Goal: Information Seeking & Learning: Learn about a topic

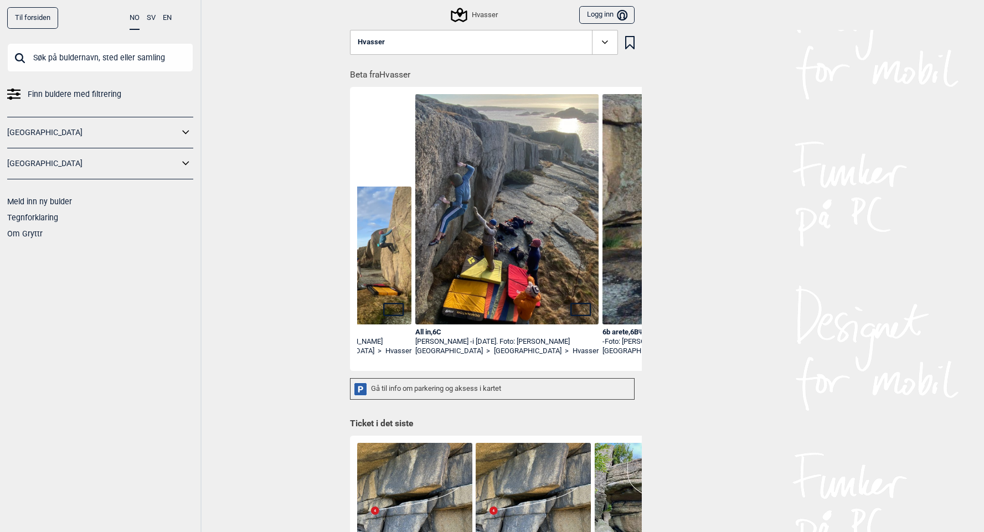
scroll to position [0, 1420]
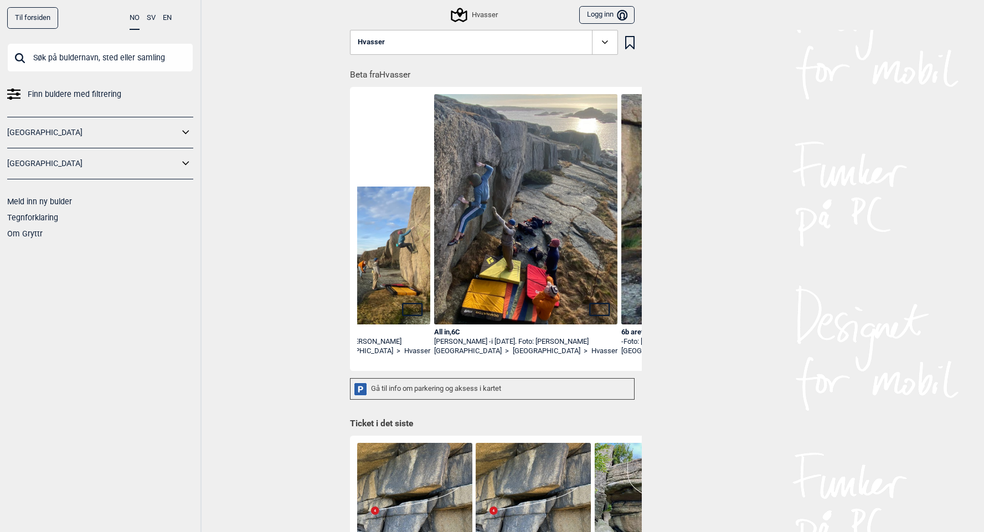
click at [488, 288] on img at bounding box center [526, 216] width 184 height 245
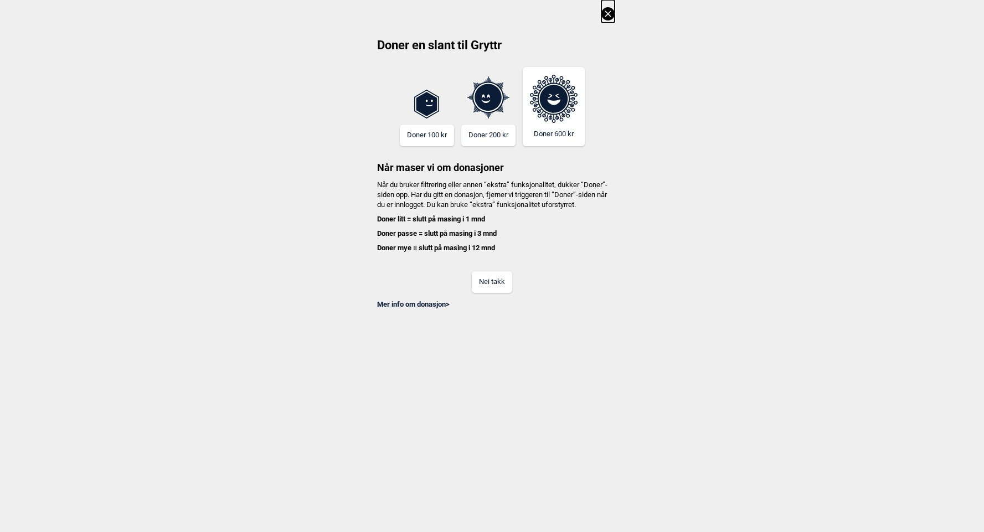
click at [484, 293] on button "Nei takk" at bounding box center [492, 282] width 40 height 22
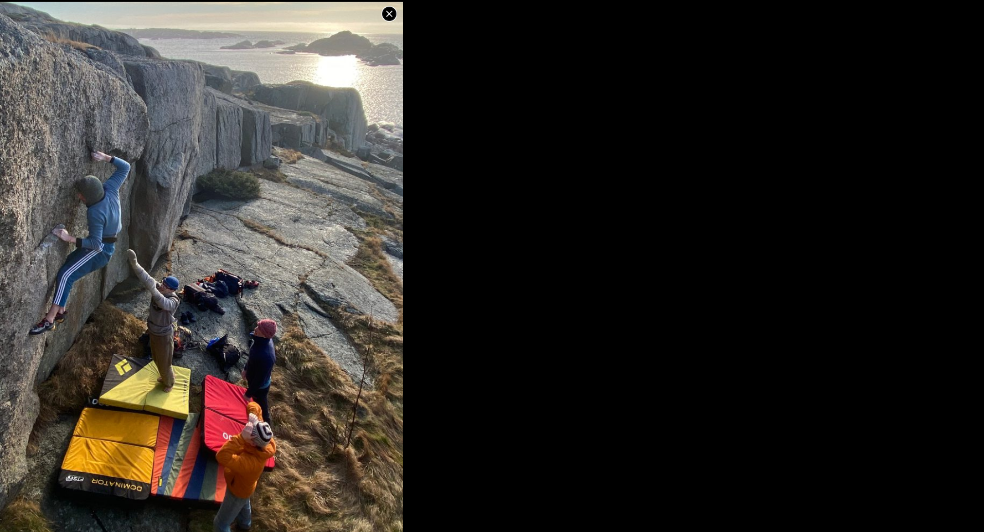
click at [389, 13] on icon at bounding box center [389, 14] width 6 height 6
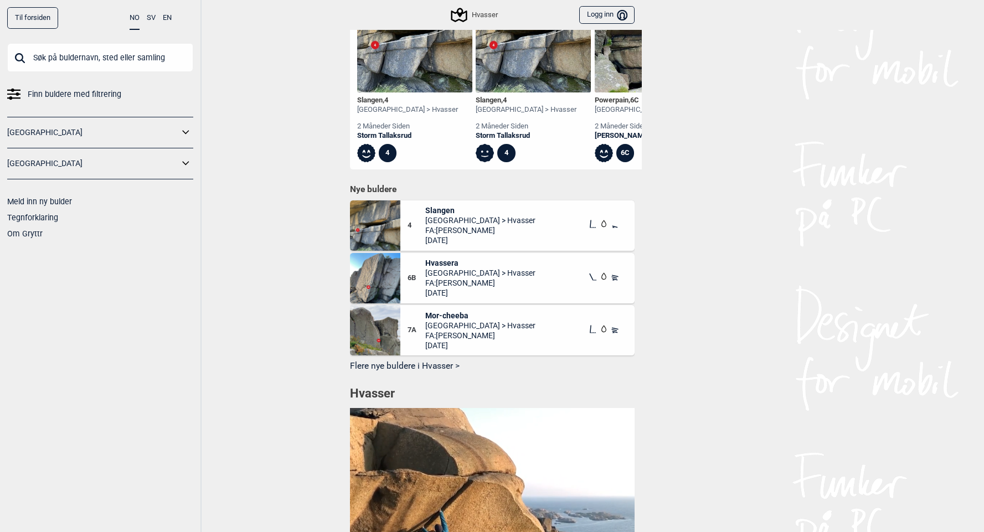
scroll to position [578, 0]
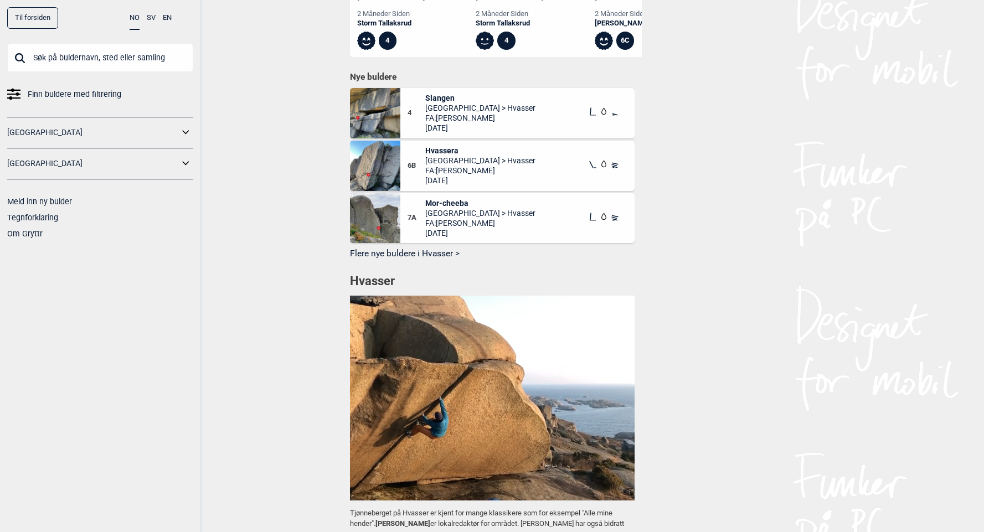
click at [391, 223] on img at bounding box center [375, 218] width 50 height 50
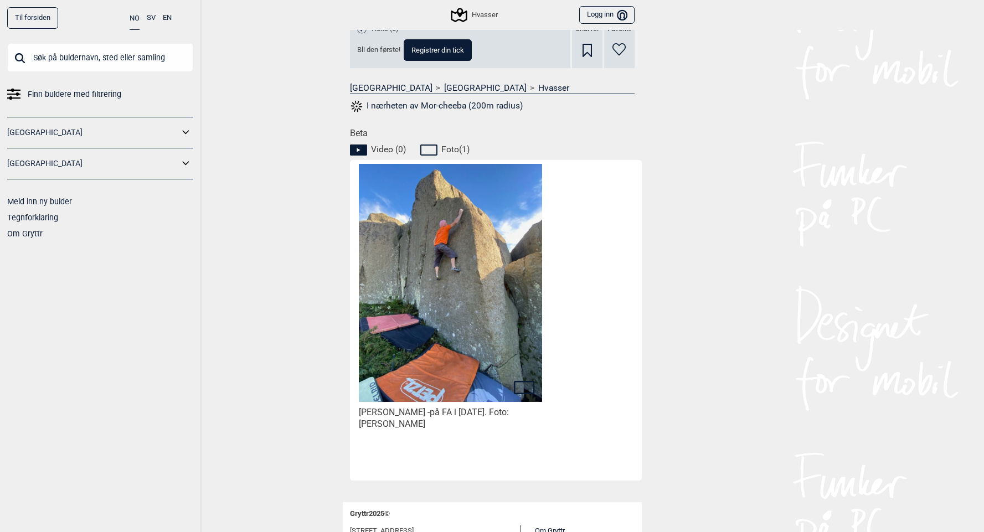
scroll to position [491, 0]
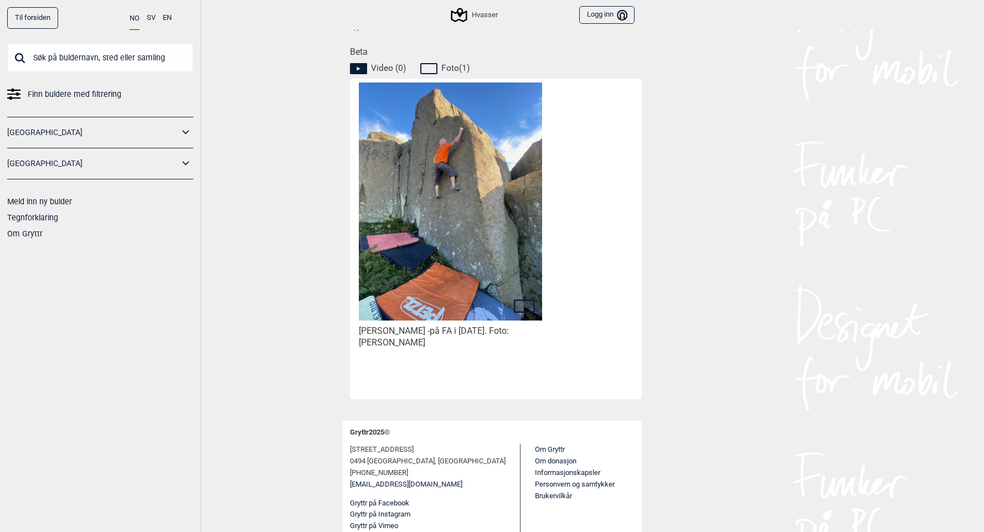
drag, startPoint x: 467, startPoint y: 348, endPoint x: 304, endPoint y: 281, distance: 175.5
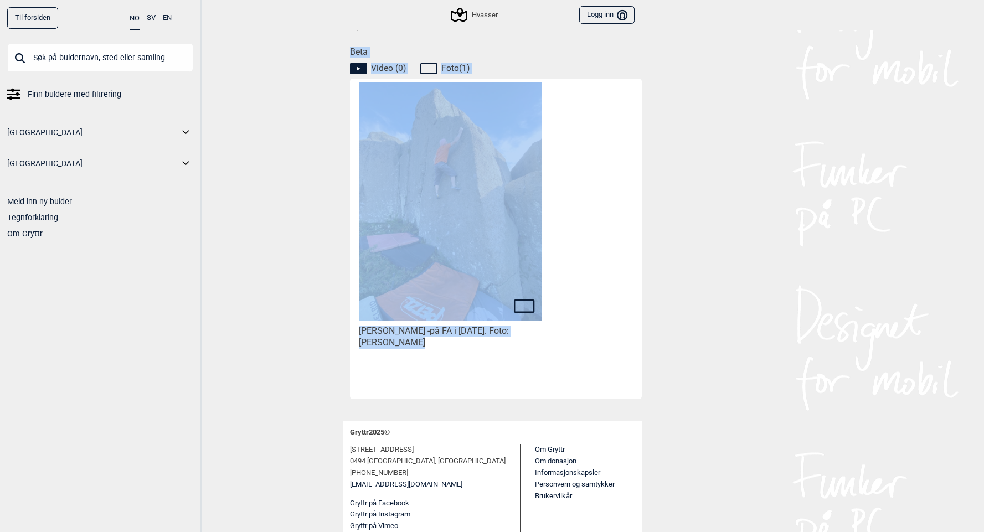
drag, startPoint x: 305, startPoint y: 281, endPoint x: 626, endPoint y: 359, distance: 329.9
click at [626, 359] on div "[PERSON_NAME] - på FA i [DATE]. Foto: [PERSON_NAME]" at bounding box center [497, 236] width 281 height 309
drag, startPoint x: 458, startPoint y: 305, endPoint x: 291, endPoint y: 242, distance: 178.5
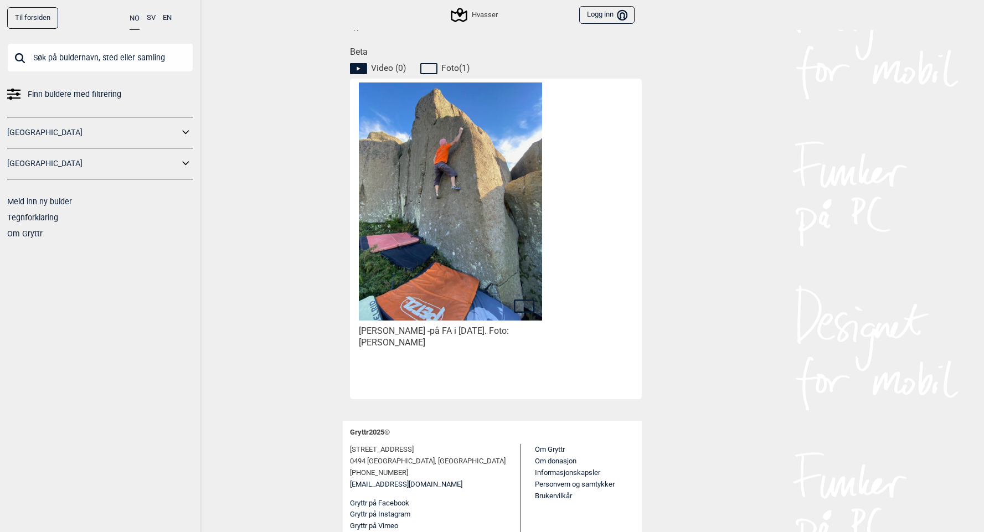
scroll to position [185, 0]
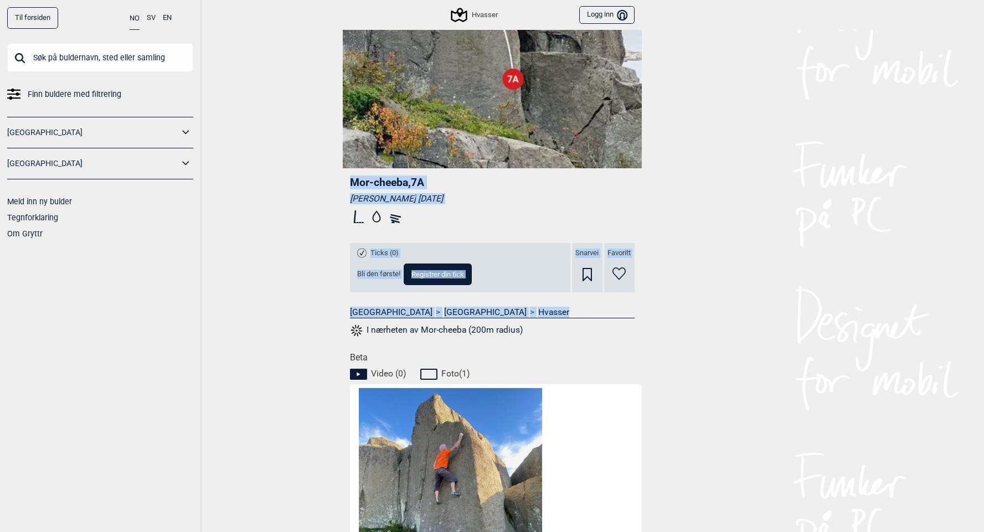
drag, startPoint x: 751, startPoint y: 168, endPoint x: 883, endPoint y: 323, distance: 203.9
click at [886, 324] on div "Til forsiden NO SV EN Finn buldere med filtrering [GEOGRAPHIC_DATA] [GEOGRAPHIC…" at bounding box center [492, 81] width 984 height 532
click at [732, 291] on div "Til forsiden NO SV EN Finn buldere med filtrering [GEOGRAPHIC_DATA] [GEOGRAPHIC…" at bounding box center [492, 81] width 984 height 532
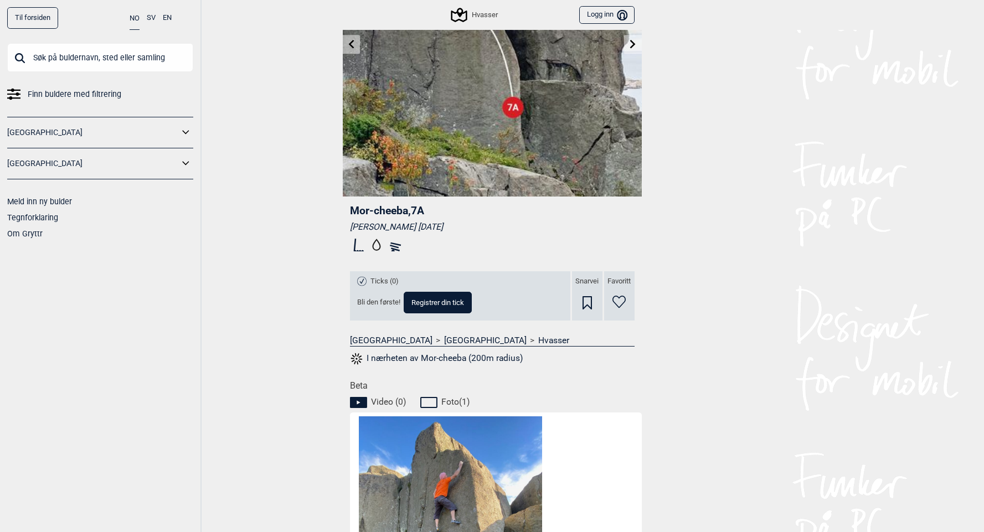
scroll to position [0, 0]
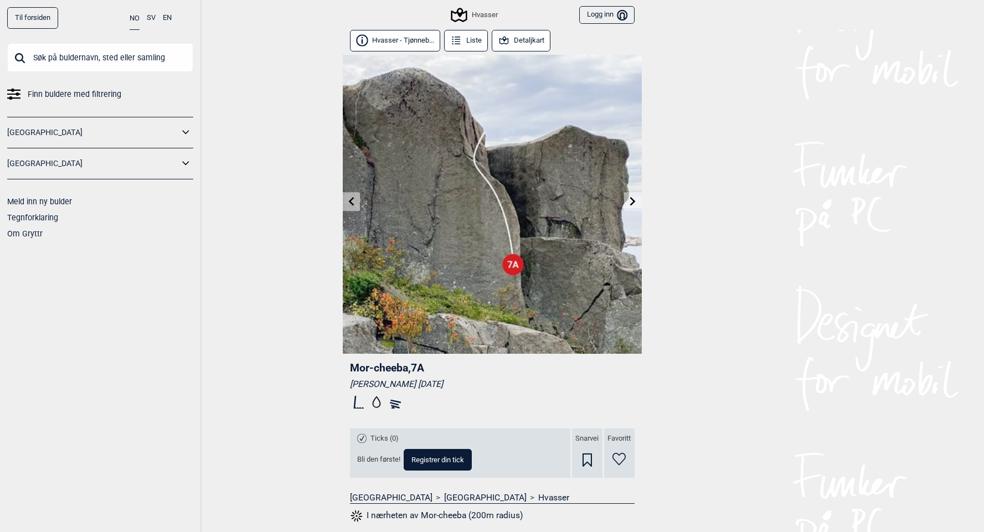
click at [35, 15] on link "Til forsiden" at bounding box center [32, 18] width 51 height 22
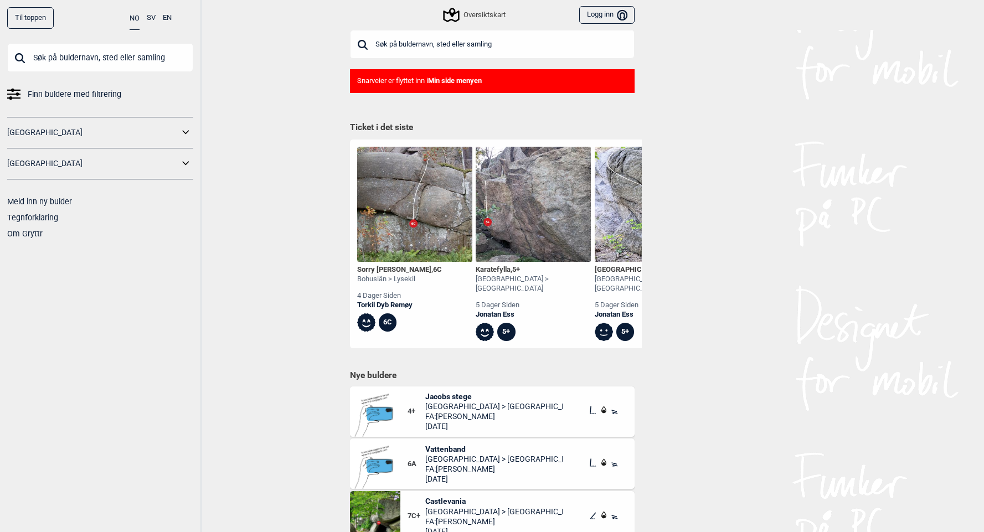
click at [397, 79] on div "Snarveier er flyttet inn i Min side menyen" at bounding box center [492, 81] width 285 height 24
click at [441, 78] on b "Min side menyen" at bounding box center [455, 80] width 54 height 8
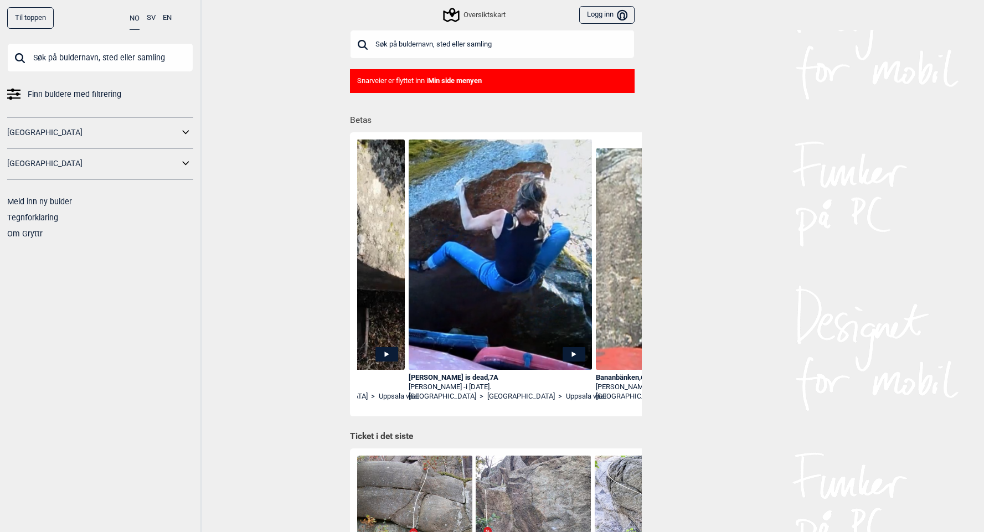
click at [177, 137] on link "[GEOGRAPHIC_DATA]" at bounding box center [93, 133] width 172 height 16
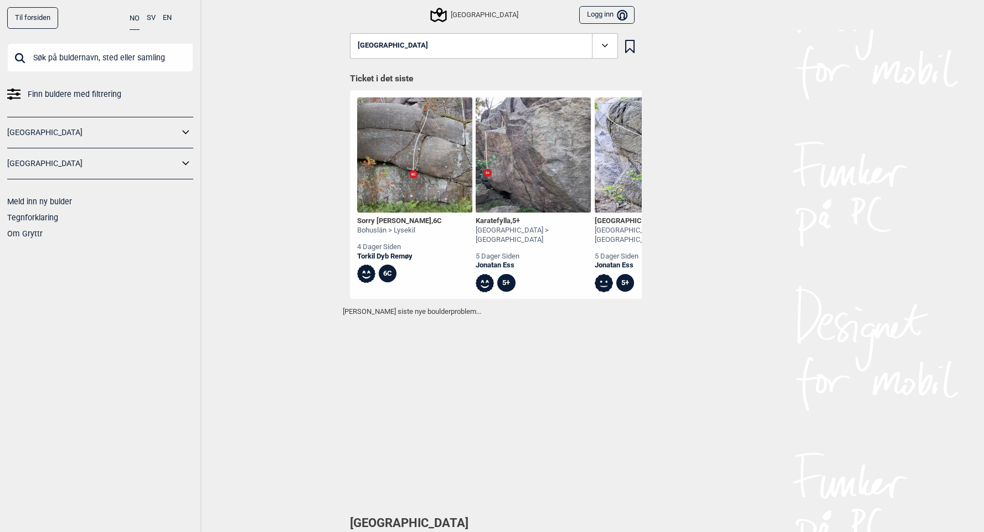
click at [175, 162] on link "[GEOGRAPHIC_DATA]" at bounding box center [93, 164] width 172 height 16
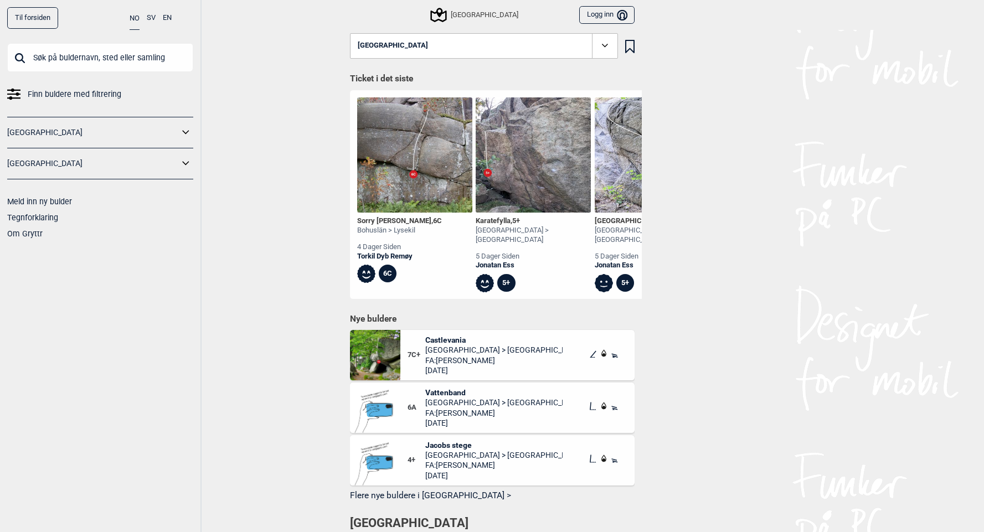
click at [167, 164] on link "[GEOGRAPHIC_DATA]" at bounding box center [93, 164] width 172 height 16
click at [122, 126] on link "[GEOGRAPHIC_DATA]" at bounding box center [93, 133] width 172 height 16
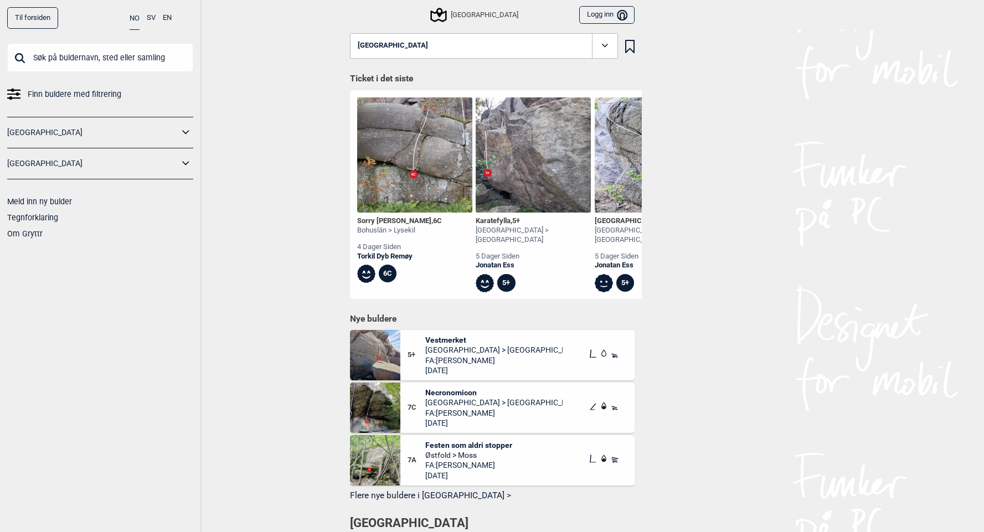
click at [51, 94] on span "Finn buldere med filtrering" at bounding box center [75, 94] width 94 height 16
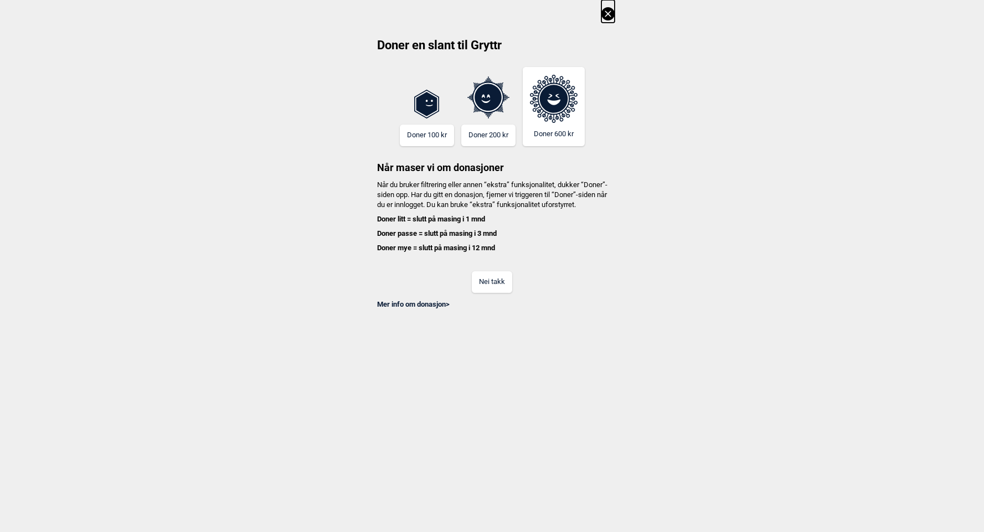
click at [497, 287] on button "Nei takk" at bounding box center [492, 282] width 40 height 22
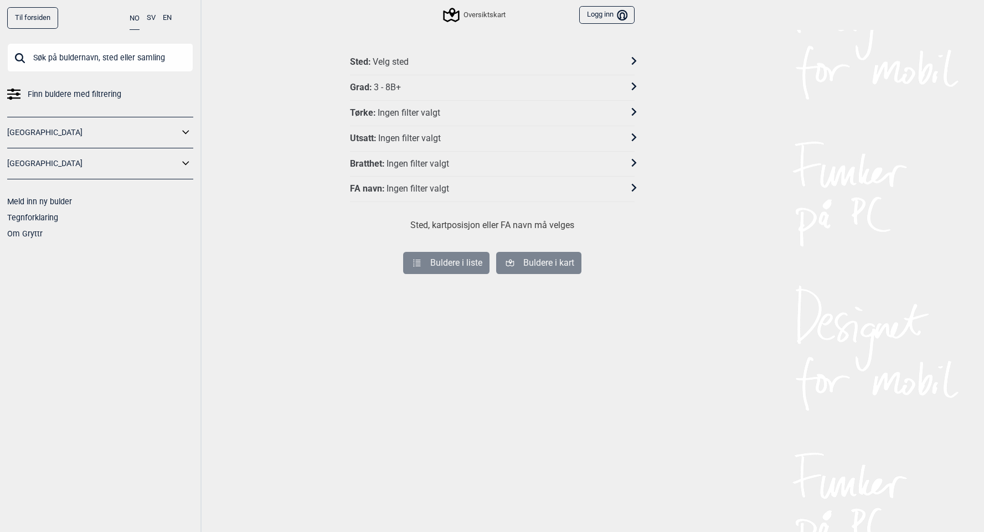
click at [438, 93] on div "Grad : 3 - 8B+" at bounding box center [485, 88] width 270 height 12
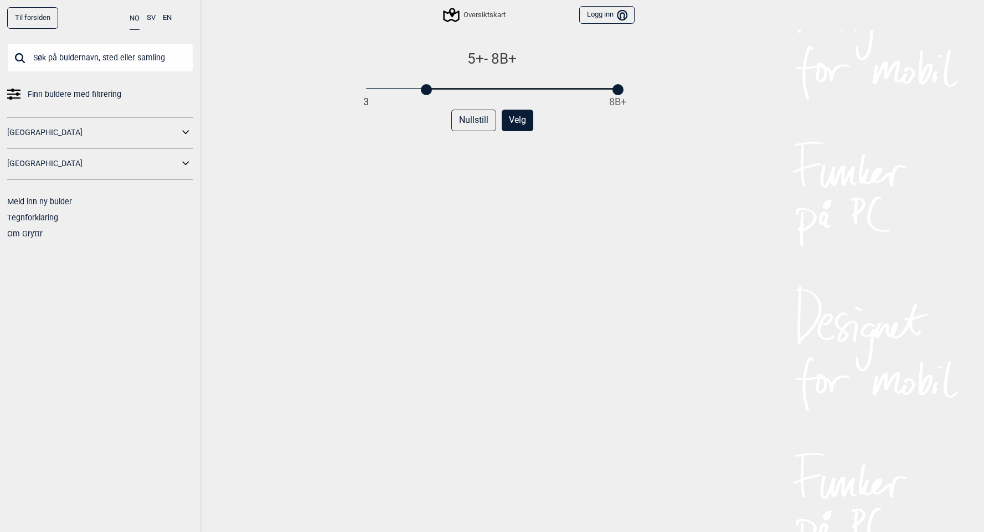
drag, startPoint x: 367, startPoint y: 89, endPoint x: 427, endPoint y: 92, distance: 59.9
click at [427, 92] on div at bounding box center [426, 89] width 11 height 11
drag, startPoint x: 425, startPoint y: 88, endPoint x: 432, endPoint y: 88, distance: 7.8
click at [432, 88] on div at bounding box center [437, 89] width 11 height 11
click at [515, 112] on button "Velg" at bounding box center [518, 121] width 32 height 22
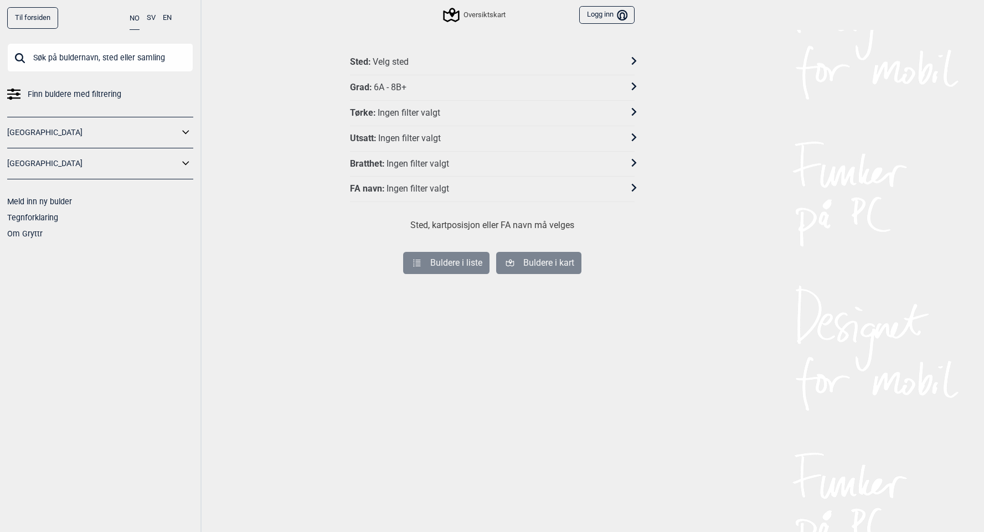
click at [443, 161] on div "Ingen filter valgt" at bounding box center [417, 164] width 63 height 12
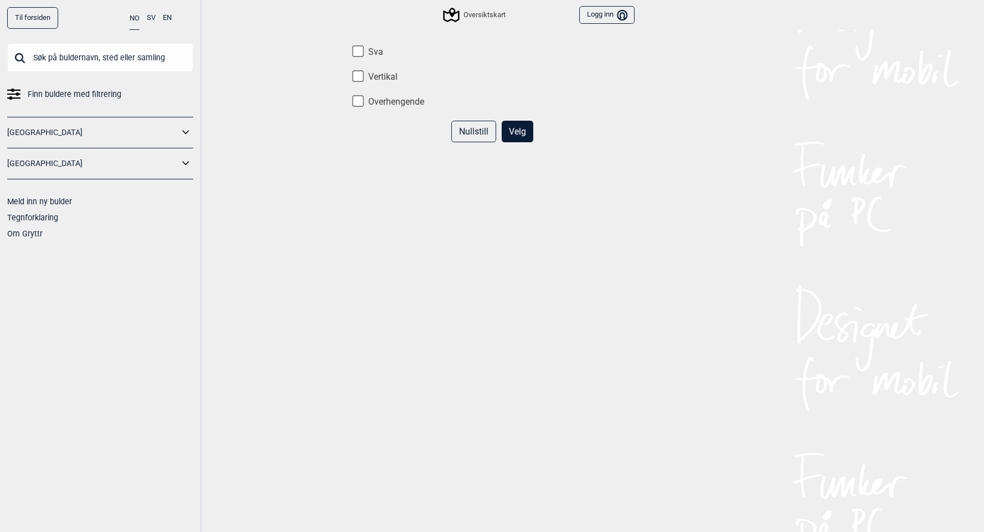
click at [362, 76] on input "Vertikal" at bounding box center [358, 76] width 12 height 12
checkbox input "true"
click at [369, 98] on label "Overhengende" at bounding box center [492, 102] width 285 height 12
click at [364, 98] on input "Overhengende" at bounding box center [358, 101] width 12 height 12
checkbox input "true"
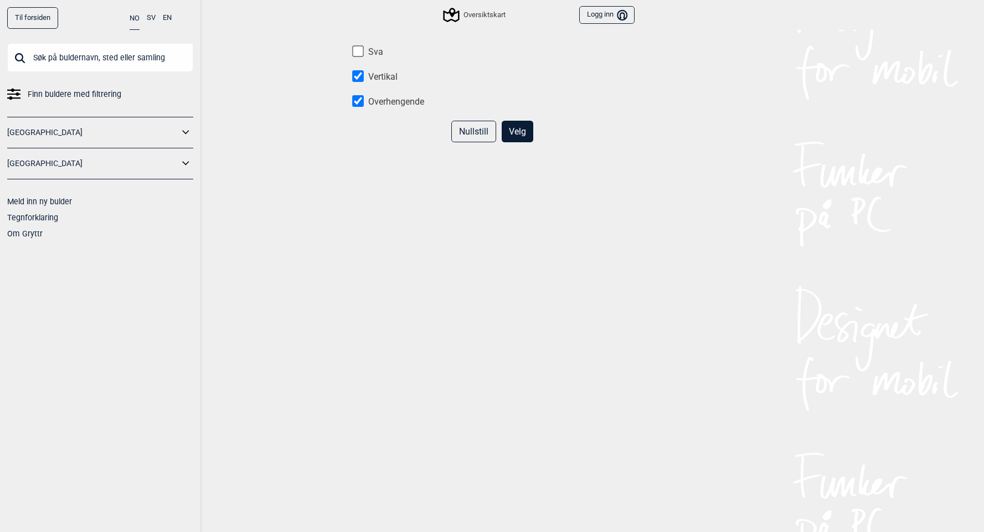
click at [520, 127] on button "Velg" at bounding box center [518, 132] width 32 height 22
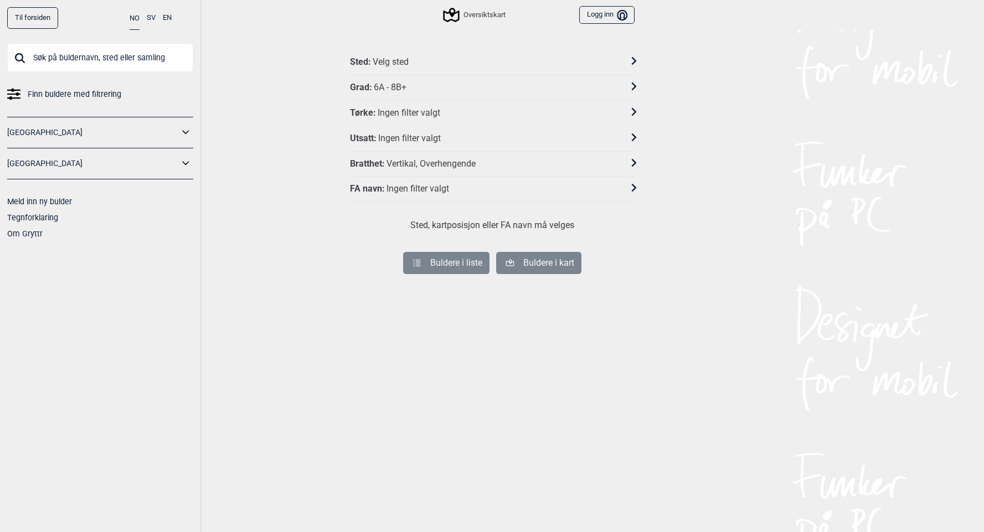
click at [471, 186] on div "FA navn : Ingen filter valgt" at bounding box center [485, 189] width 270 height 12
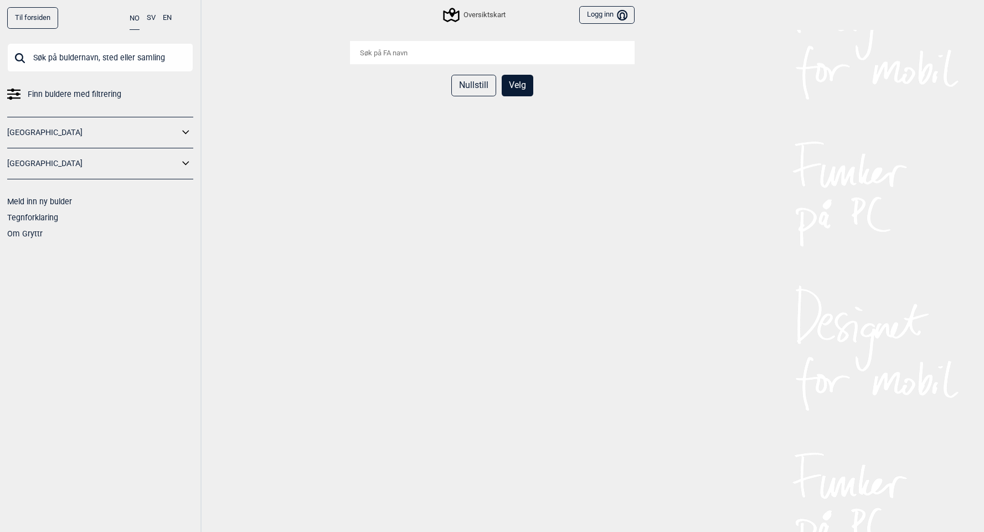
click at [507, 87] on button "Velg" at bounding box center [518, 86] width 32 height 22
click at [479, 91] on button "Nullstill" at bounding box center [473, 86] width 45 height 22
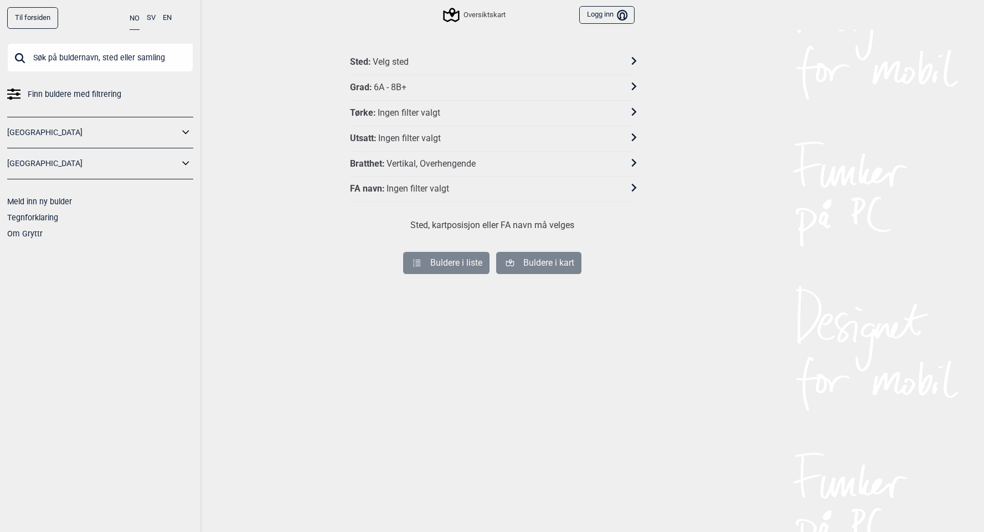
click at [447, 110] on div "Tørke : Ingen filter valgt" at bounding box center [485, 113] width 270 height 12
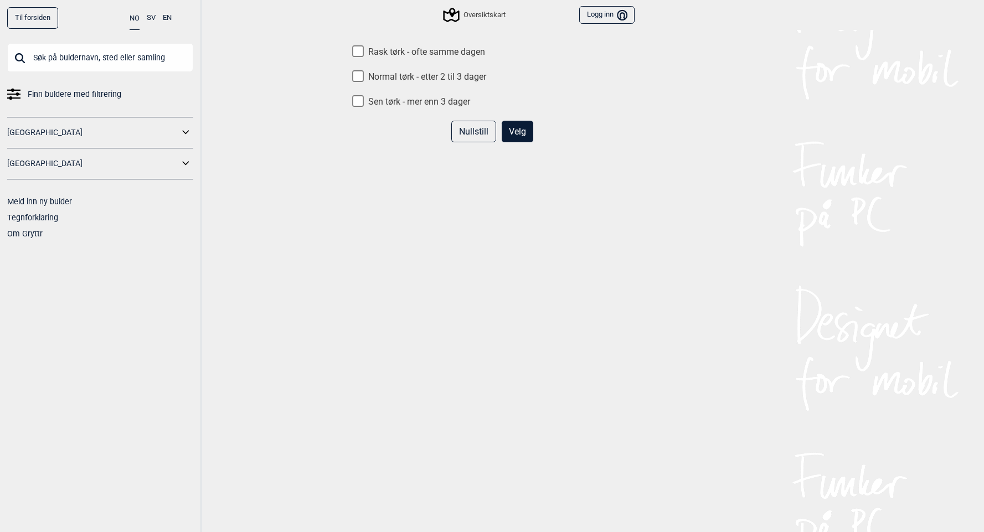
click at [457, 132] on button "Nullstill" at bounding box center [473, 132] width 45 height 22
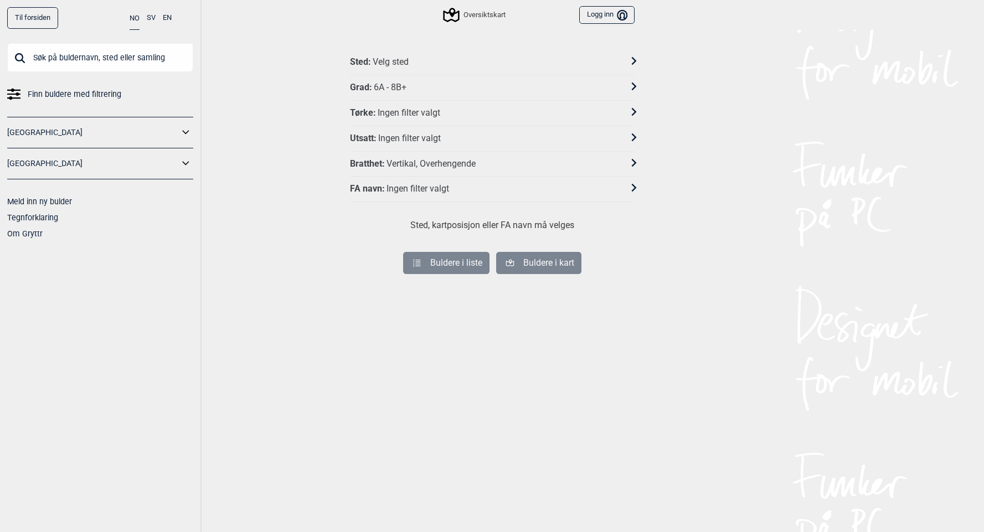
click at [426, 66] on div "Sted : Velg sted" at bounding box center [485, 62] width 270 height 12
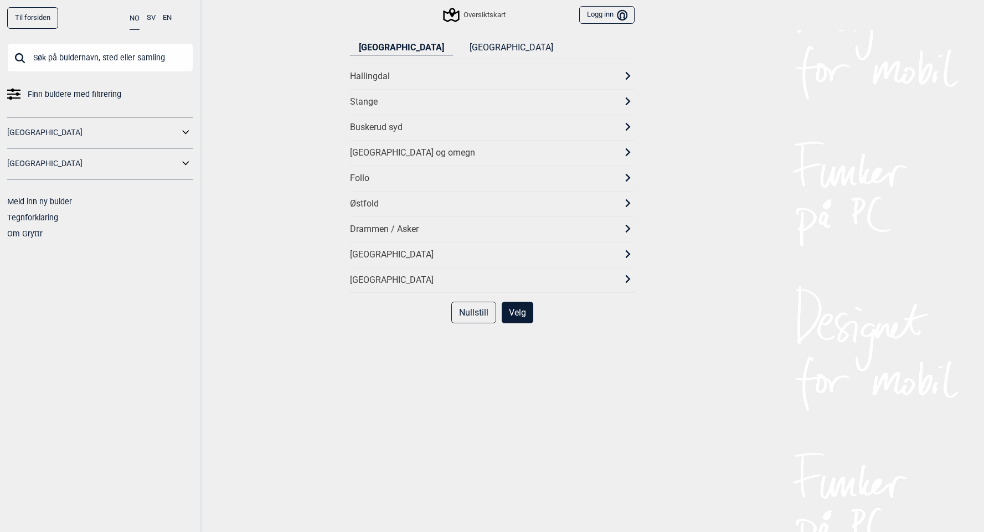
click at [409, 255] on div "[GEOGRAPHIC_DATA]" at bounding box center [482, 255] width 265 height 12
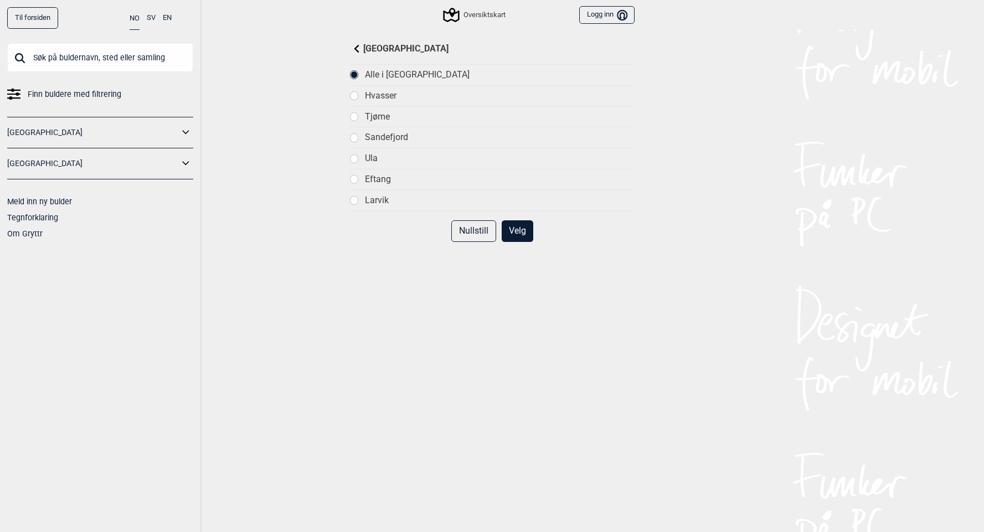
click at [386, 141] on div "Sandefjord" at bounding box center [499, 138] width 269 height 12
click at [369, 159] on div "Ula" at bounding box center [499, 159] width 269 height 12
click at [506, 231] on button "Velg" at bounding box center [518, 231] width 32 height 22
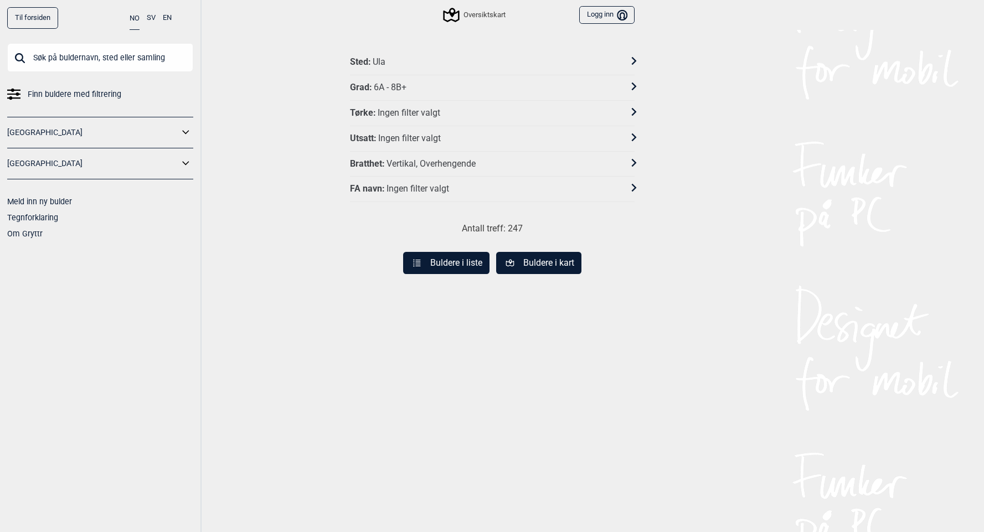
click at [519, 267] on button "Buldere i kart" at bounding box center [538, 263] width 85 height 22
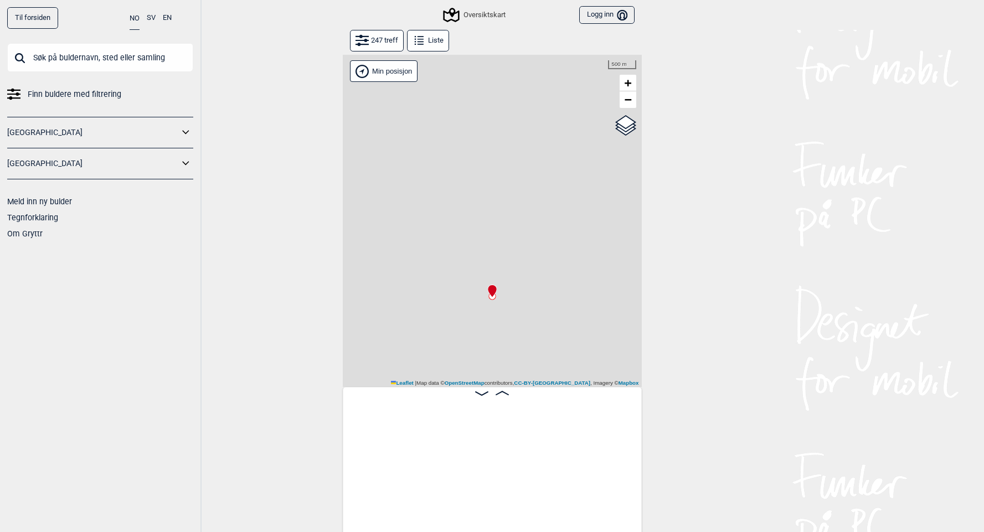
scroll to position [0, 87]
